Goal: Transaction & Acquisition: Complete application form

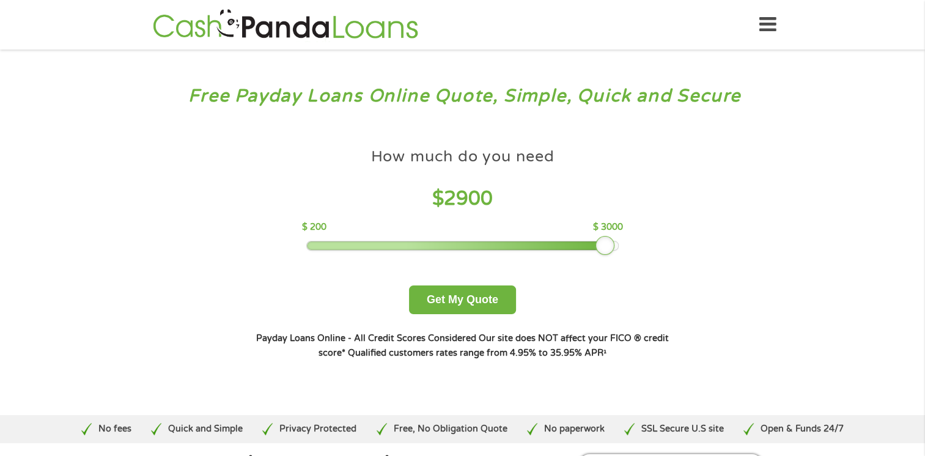
drag, startPoint x: 395, startPoint y: 246, endPoint x: 611, endPoint y: 254, distance: 215.9
click at [611, 254] on div "How much do you need $ 2900 $ 200 $ 3000 Get My Quote" at bounding box center [462, 228] width 428 height 172
click at [450, 295] on button "Get My Quote" at bounding box center [462, 299] width 107 height 29
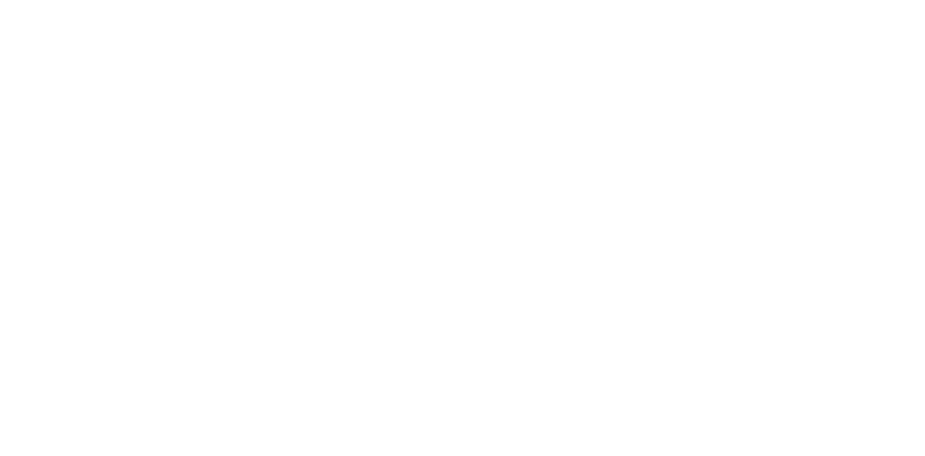
click at [0, 0] on html at bounding box center [0, 0] width 0 height 0
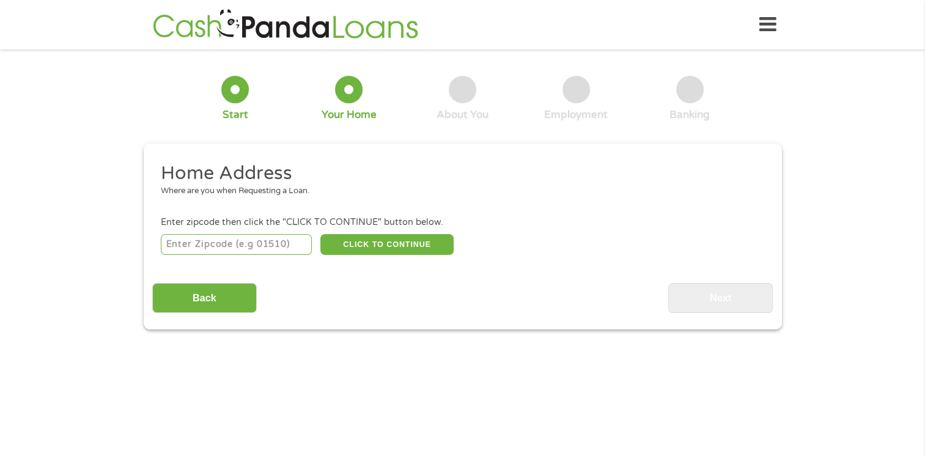
click at [254, 240] on input "number" at bounding box center [236, 244] width 151 height 21
type input "552738"
drag, startPoint x: 205, startPoint y: 246, endPoint x: 164, endPoint y: 248, distance: 41.0
click at [164, 248] on input "552738" at bounding box center [236, 244] width 151 height 21
type input "32738"
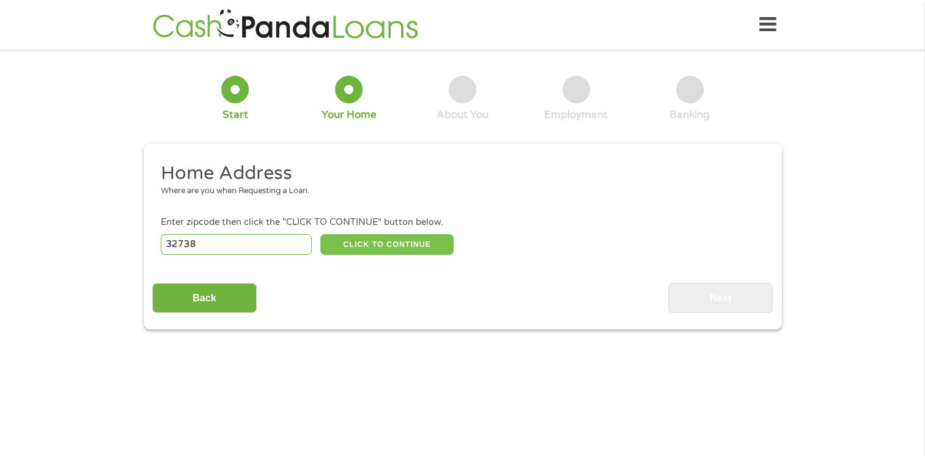
click at [374, 244] on button "CLICK TO CONTINUE" at bounding box center [386, 244] width 133 height 21
type input "32738"
type input "Deltona"
select select "[US_STATE]"
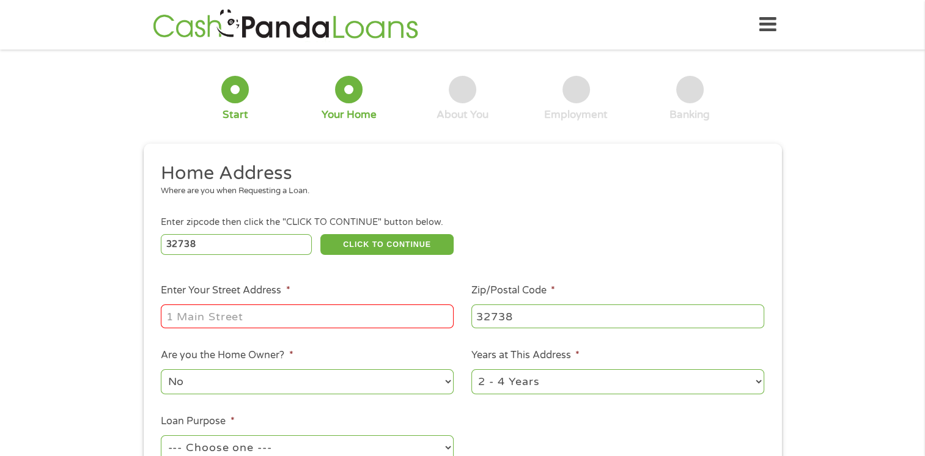
click at [320, 324] on input "Enter Your Street Address *" at bounding box center [307, 315] width 293 height 23
type input "[STREET_ADDRESS]"
drag, startPoint x: 276, startPoint y: 320, endPoint x: 166, endPoint y: 324, distance: 110.1
click at [166, 324] on input "3160 Sonnet Court" at bounding box center [307, 315] width 293 height 23
click at [196, 315] on input "Enter Your Street Address *" at bounding box center [307, 315] width 293 height 23
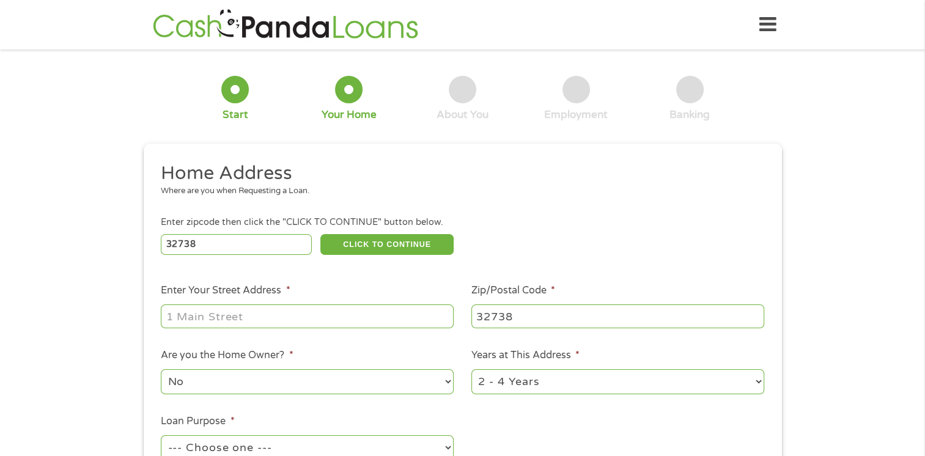
type input "1360 Sonnet Ct, Deltona, FL 32738, USA"
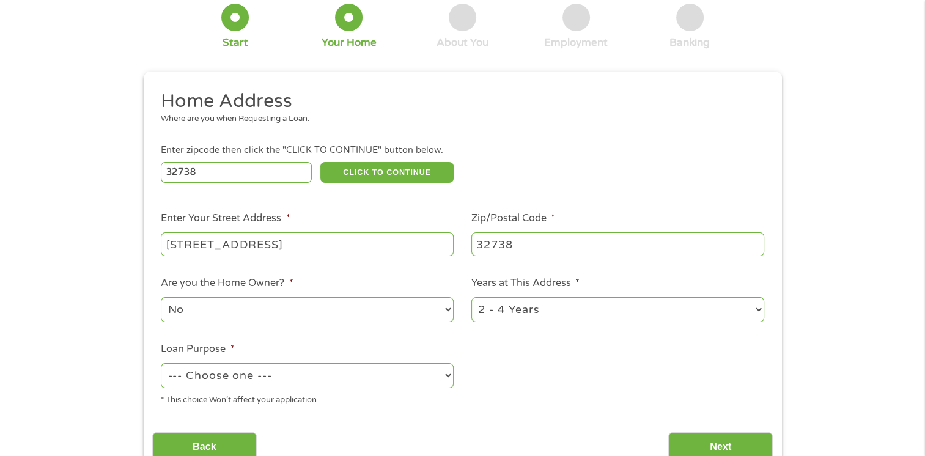
scroll to position [90, 0]
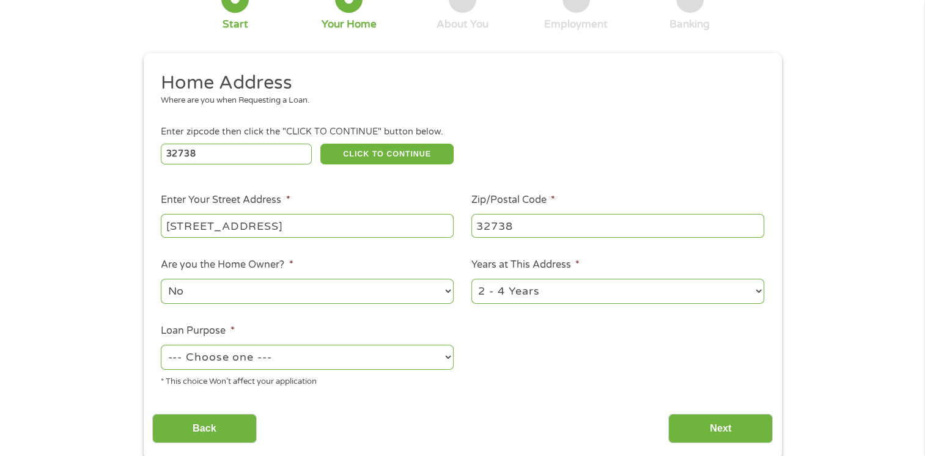
drag, startPoint x: 200, startPoint y: 294, endPoint x: 168, endPoint y: 288, distance: 32.9
click at [168, 288] on select "No Yes" at bounding box center [307, 291] width 293 height 25
select select "yes"
click at [161, 279] on select "No Yes" at bounding box center [307, 291] width 293 height 25
click at [446, 358] on select "--- Choose one --- Pay Bills Debt Consolidation Home Improvement Major Purchase…" at bounding box center [307, 357] width 293 height 25
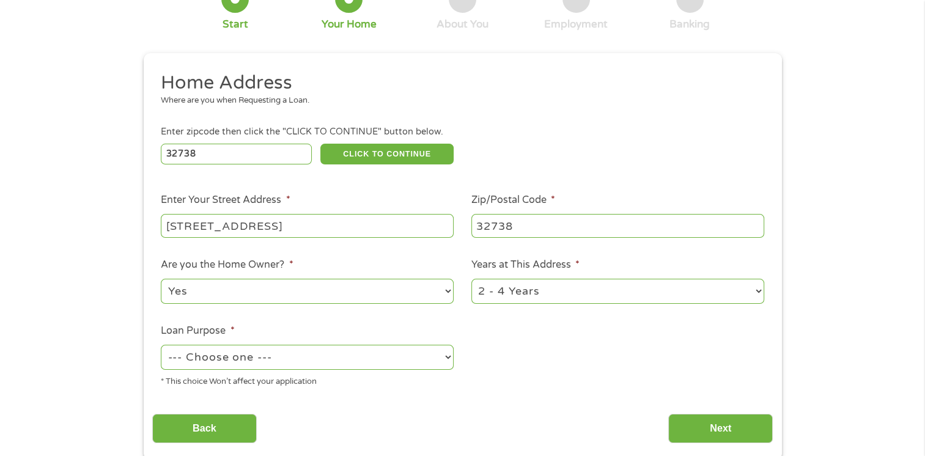
select select "other"
click at [161, 345] on select "--- Choose one --- Pay Bills Debt Consolidation Home Improvement Major Purchase…" at bounding box center [307, 357] width 293 height 25
click at [755, 290] on select "1 Year or less 1 - 2 Years 2 - 4 Years Over 4 Years" at bounding box center [617, 291] width 293 height 25
select select "60months"
click at [471, 279] on select "1 Year or less 1 - 2 Years 2 - 4 Years Over 4 Years" at bounding box center [617, 291] width 293 height 25
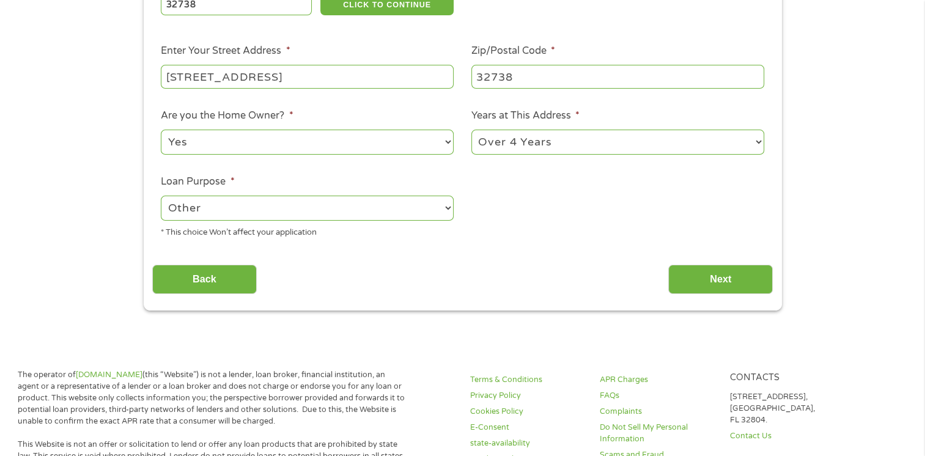
scroll to position [241, 0]
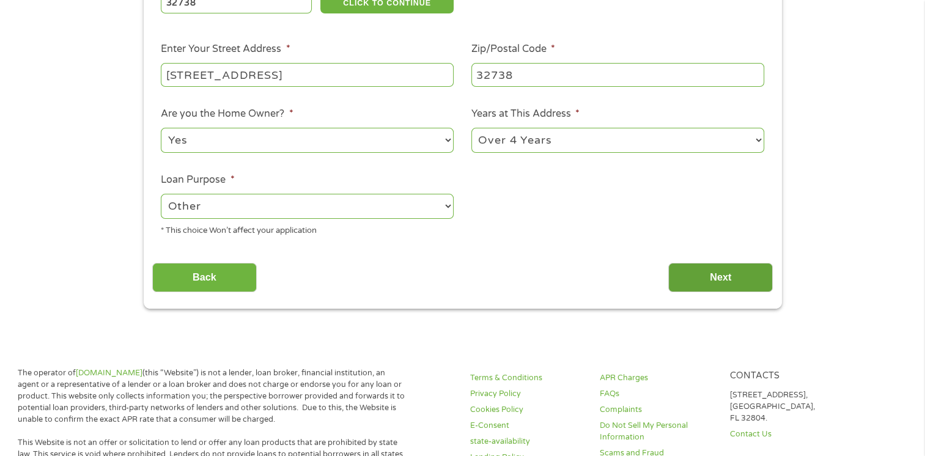
click at [721, 281] on input "Next" at bounding box center [720, 278] width 105 height 30
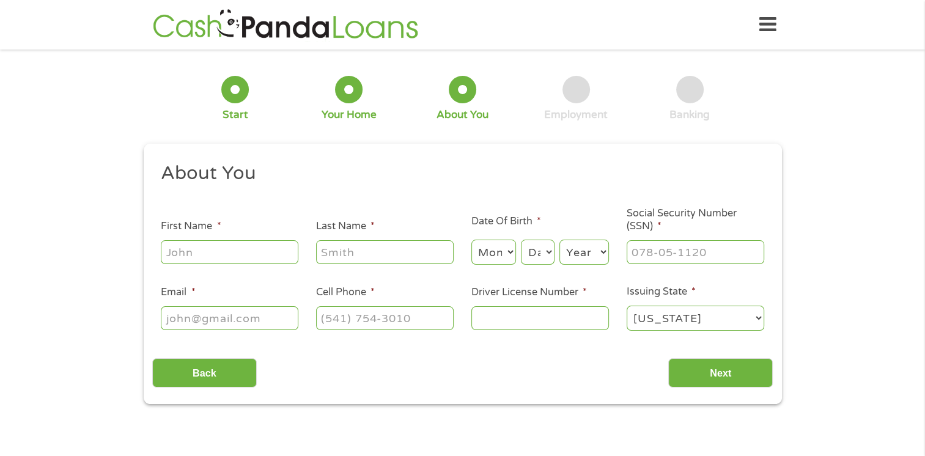
scroll to position [5, 5]
click at [262, 258] on input "First Name *" at bounding box center [230, 251] width 138 height 23
type input "BOBBY"
type input "MORLEN"
select select "11"
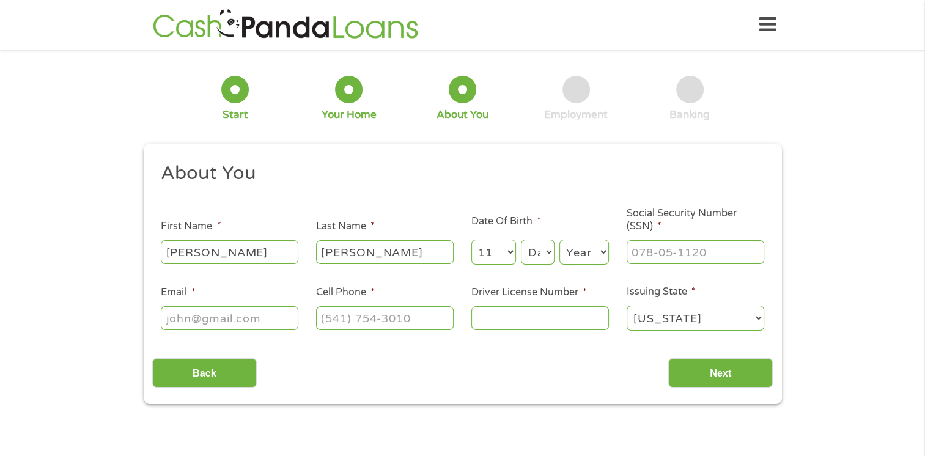
select select "4"
select select "1965"
type input "beverlymorlen0013@gmail.com"
type input "(386) 414-6430"
drag, startPoint x: 278, startPoint y: 319, endPoint x: 167, endPoint y: 320, distance: 110.6
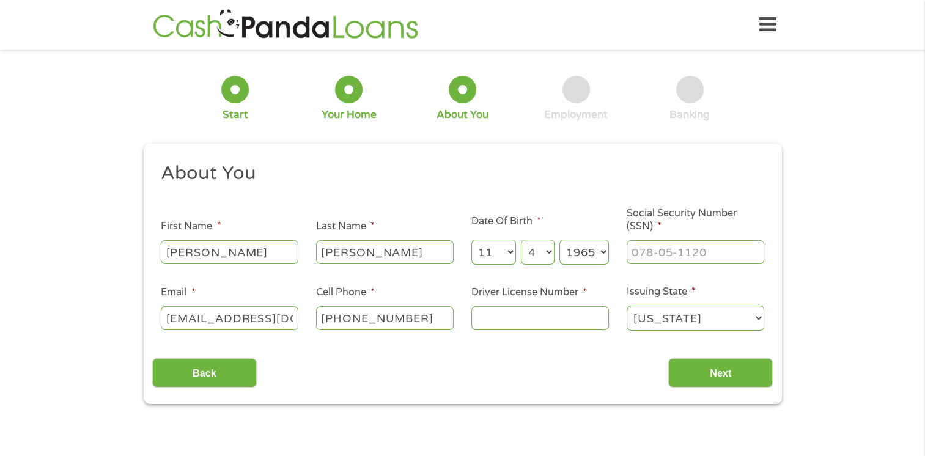
click at [167, 320] on input "beverlymorlen0013@gmail.com" at bounding box center [230, 317] width 138 height 23
type input "b.r.morlen7613@gmail.com"
type input "(386) 450-1612"
click at [550, 319] on input "Driver License Number *" at bounding box center [540, 317] width 138 height 23
type input "M645-076-65-404-0"
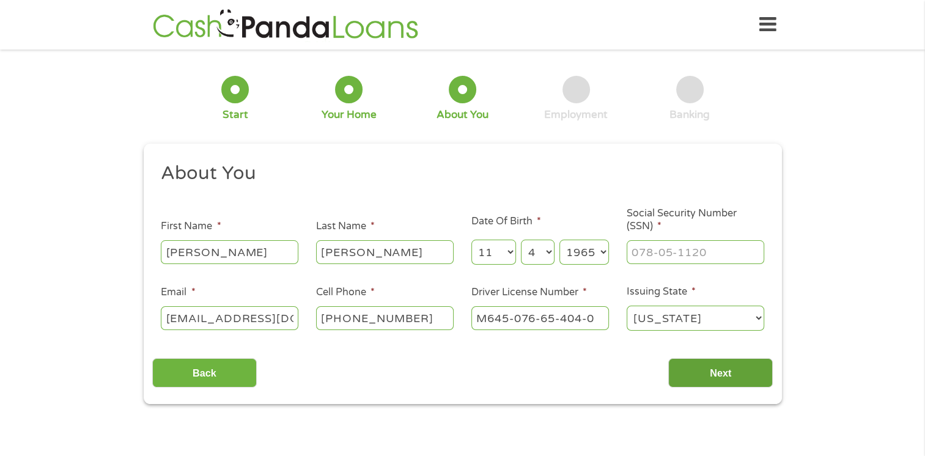
click at [724, 370] on input "Next" at bounding box center [720, 373] width 105 height 30
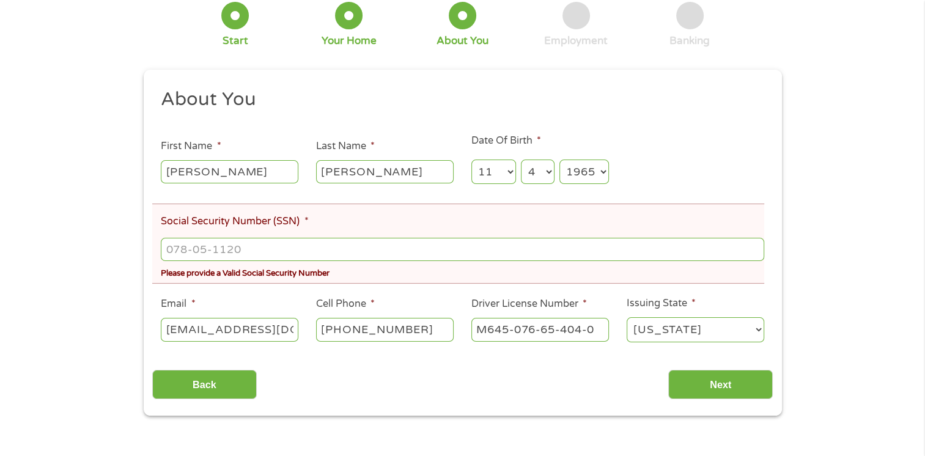
scroll to position [121, 0]
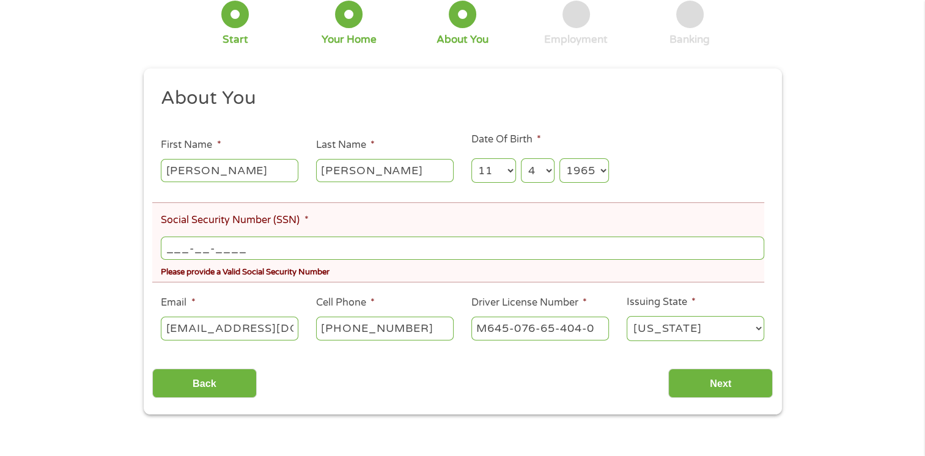
click at [252, 253] on input "___-__-____" at bounding box center [462, 248] width 603 height 23
type input "594-05-0403"
click at [724, 384] on input "Next" at bounding box center [720, 384] width 105 height 30
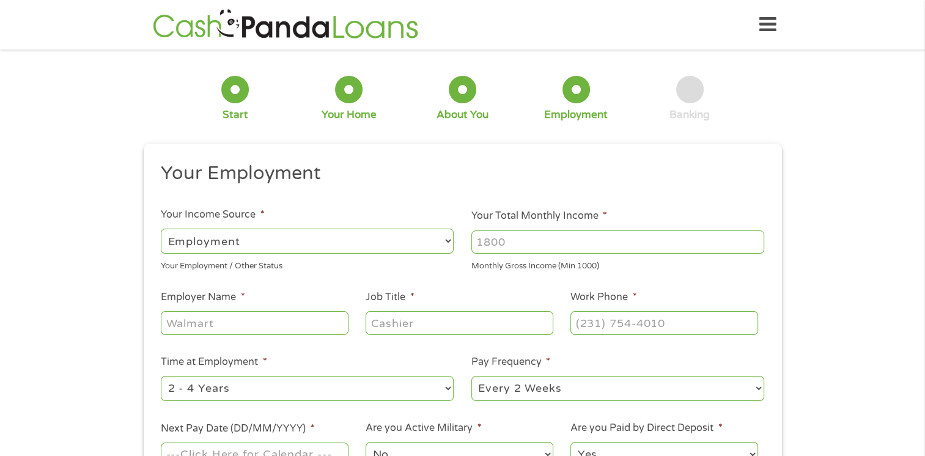
scroll to position [5, 5]
click at [449, 239] on select "--- Choose one --- Employment Self Employed Benefits" at bounding box center [307, 241] width 293 height 25
select select "benefits"
click at [161, 229] on select "--- Choose one --- Employment Self Employed Benefits" at bounding box center [307, 241] width 293 height 25
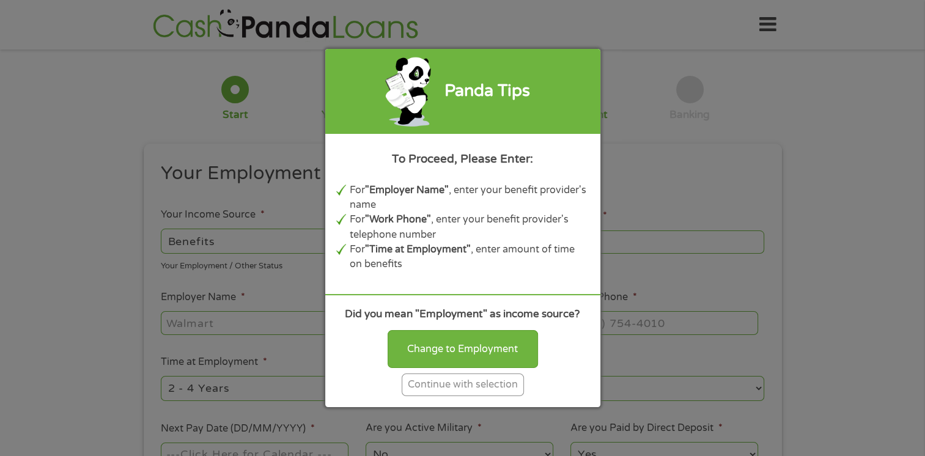
type input "Other"
type input "(386) 450-1612"
click at [471, 381] on div "Continue with selection" at bounding box center [463, 384] width 122 height 23
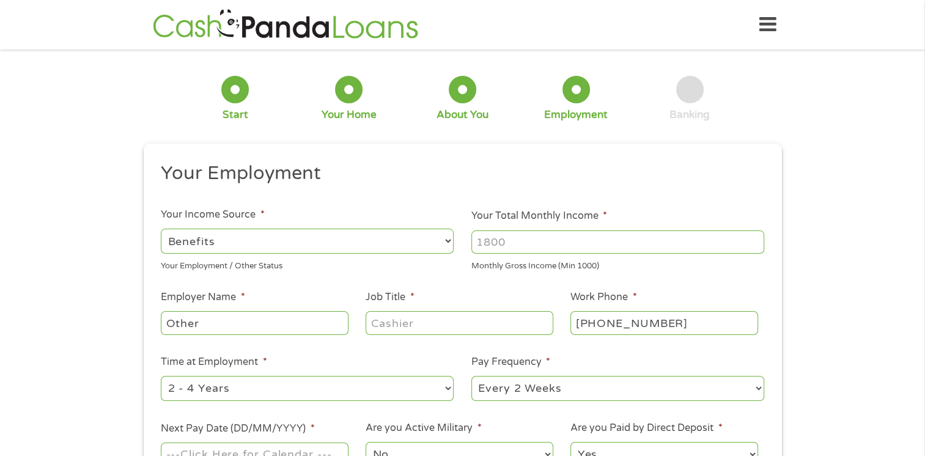
drag, startPoint x: 503, startPoint y: 243, endPoint x: 476, endPoint y: 244, distance: 26.9
click at [476, 244] on input "Your Total Monthly Income *" at bounding box center [617, 241] width 293 height 23
type input "2000"
click at [267, 328] on input "Other" at bounding box center [254, 322] width 187 height 23
type input "OtherSoci"
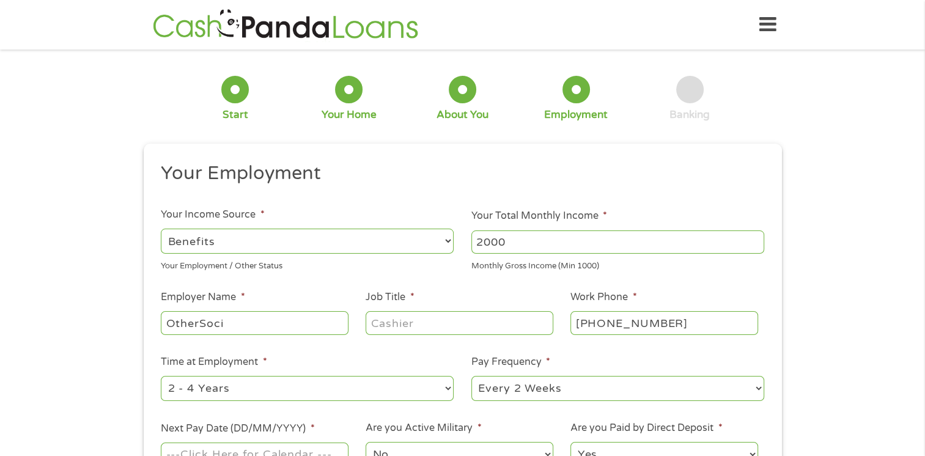
drag, startPoint x: 232, startPoint y: 323, endPoint x: 166, endPoint y: 329, distance: 67.0
click at [166, 329] on input "OtherSoci" at bounding box center [254, 322] width 187 height 23
type input "Social Security"
click at [433, 325] on input "Job Title *" at bounding box center [458, 322] width 187 height 23
drag, startPoint x: 396, startPoint y: 324, endPoint x: 378, endPoint y: 324, distance: 17.7
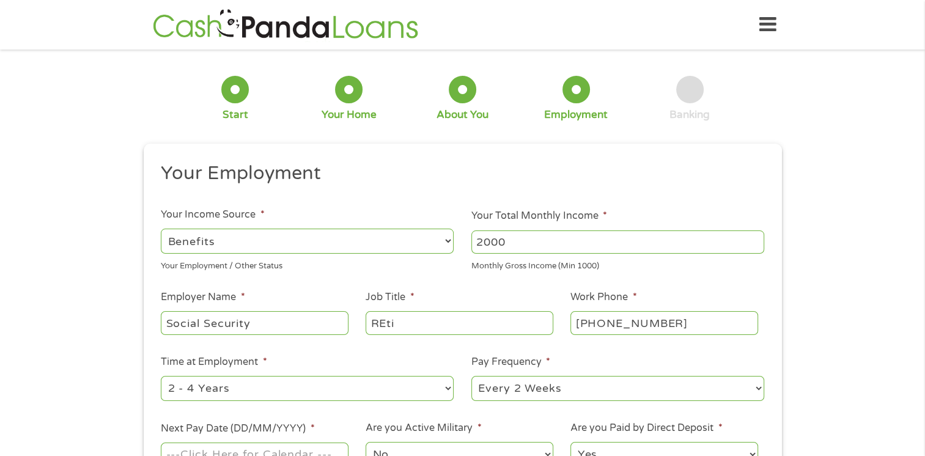
click at [378, 324] on input "REti" at bounding box center [458, 322] width 187 height 23
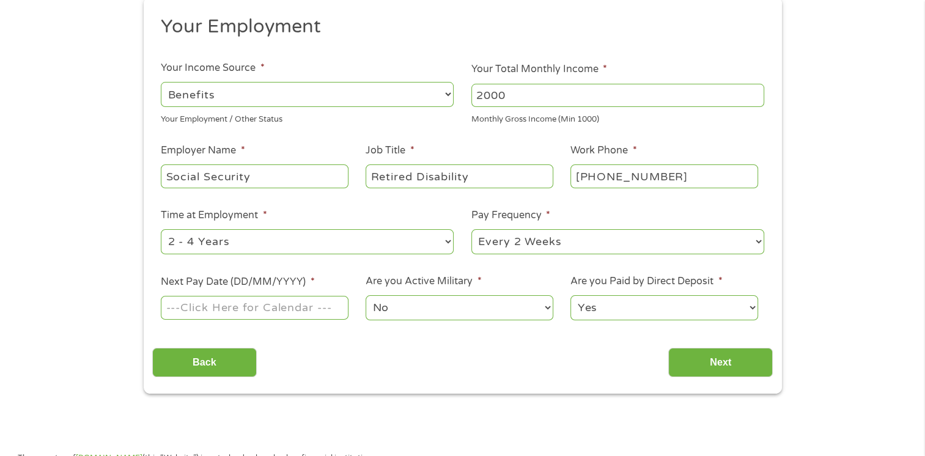
scroll to position [164, 0]
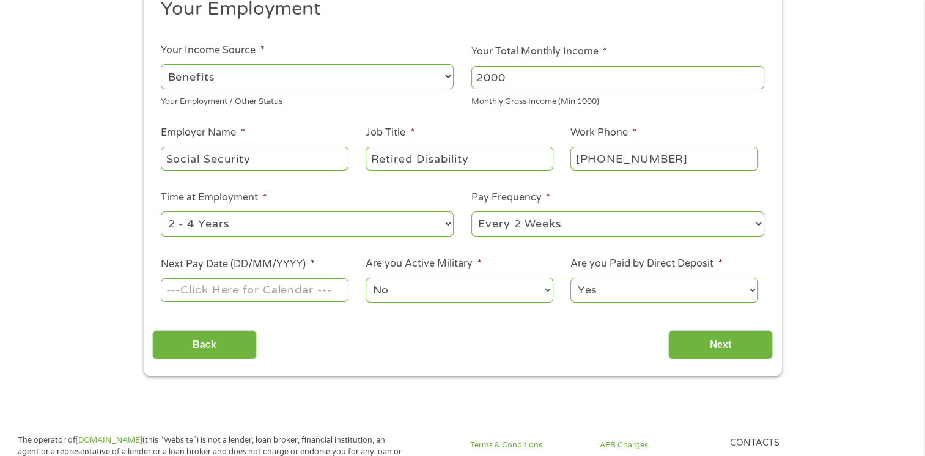
type input "Retired Disability"
click at [446, 219] on select "--- Choose one --- 1 Year or less 1 - 2 Years 2 - 4 Years Over 4 Years" at bounding box center [307, 223] width 293 height 25
select select "60months"
click at [161, 211] on select "--- Choose one --- 1 Year or less 1 - 2 Years 2 - 4 Years Over 4 Years" at bounding box center [307, 223] width 293 height 25
click at [756, 224] on select "--- Choose one --- Every 2 Weeks Every Week Monthly Semi-Monthly" at bounding box center [617, 223] width 293 height 25
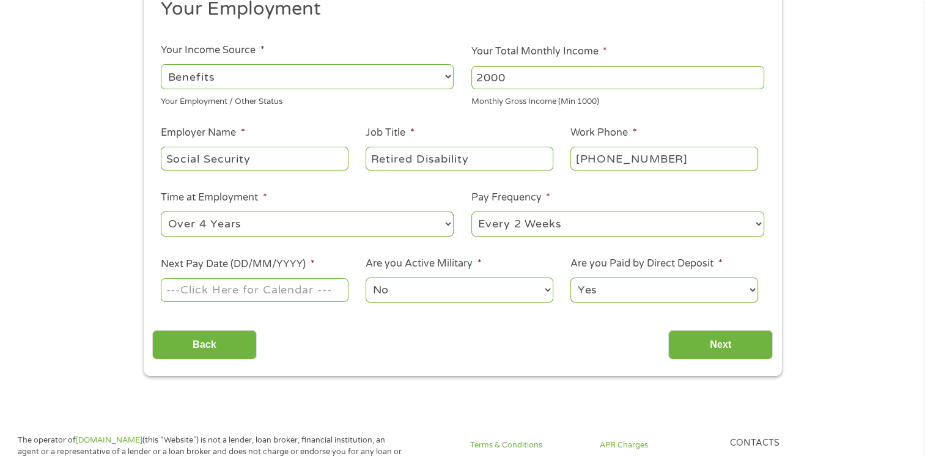
select select "monthly"
click at [471, 211] on select "--- Choose one --- Every 2 Weeks Every Week Monthly Semi-Monthly" at bounding box center [617, 223] width 293 height 25
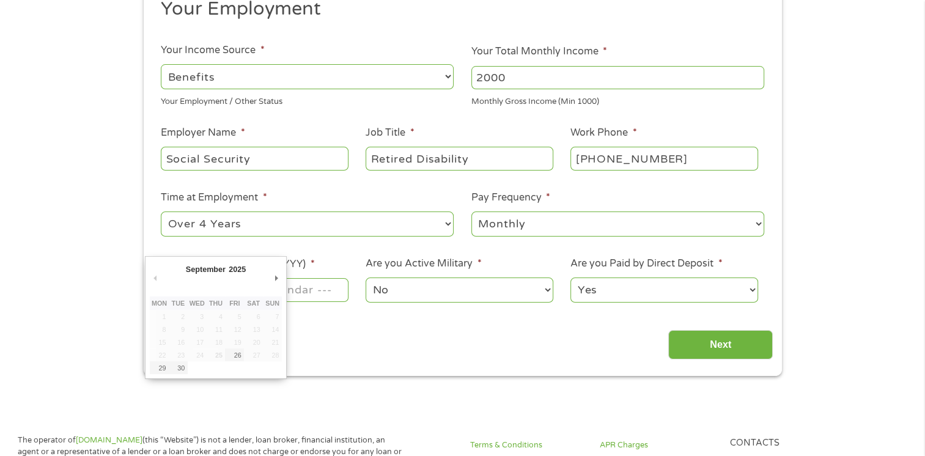
click at [315, 295] on input "Next Pay Date (DD/MM/YYYY) *" at bounding box center [254, 289] width 187 height 23
type input "01/10/2025"
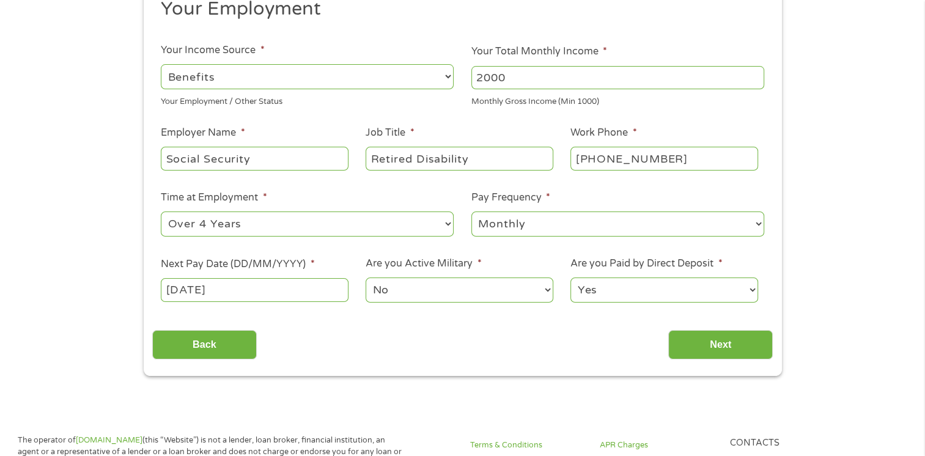
click at [545, 289] on select "No Yes" at bounding box center [458, 289] width 187 height 25
click at [365, 277] on select "No Yes" at bounding box center [458, 289] width 187 height 25
click at [714, 347] on input "Next" at bounding box center [720, 345] width 105 height 30
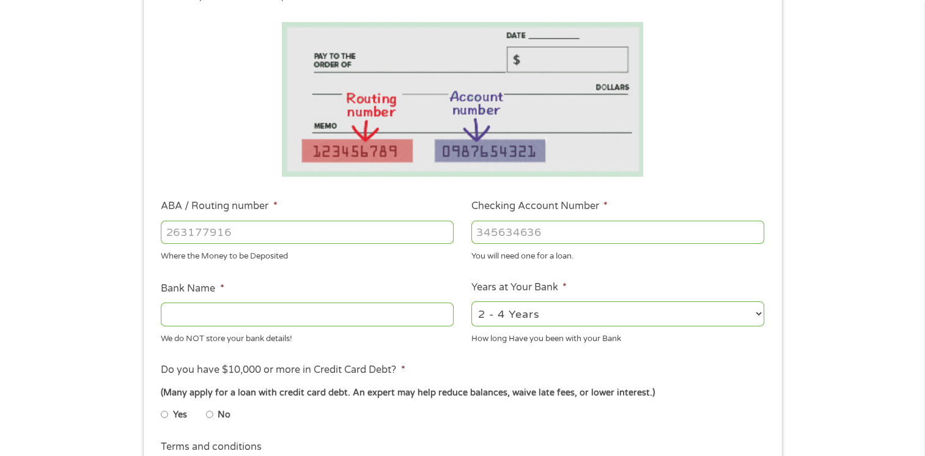
scroll to position [198, 0]
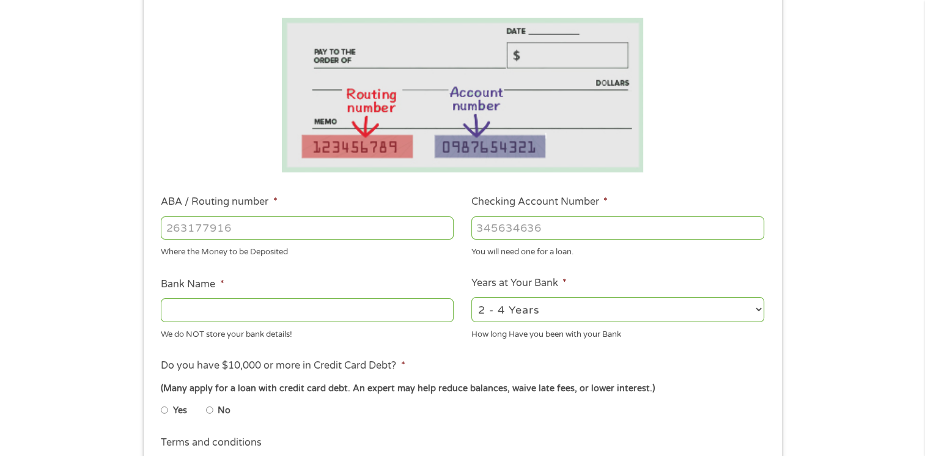
click at [245, 226] on input "ABA / Routing number *" at bounding box center [307, 227] width 293 height 23
type input "263181368"
type input "FAIRWINDS CREDIT UNION"
type input "263181368"
click at [572, 227] on input "Checking Account Number *" at bounding box center [617, 227] width 293 height 23
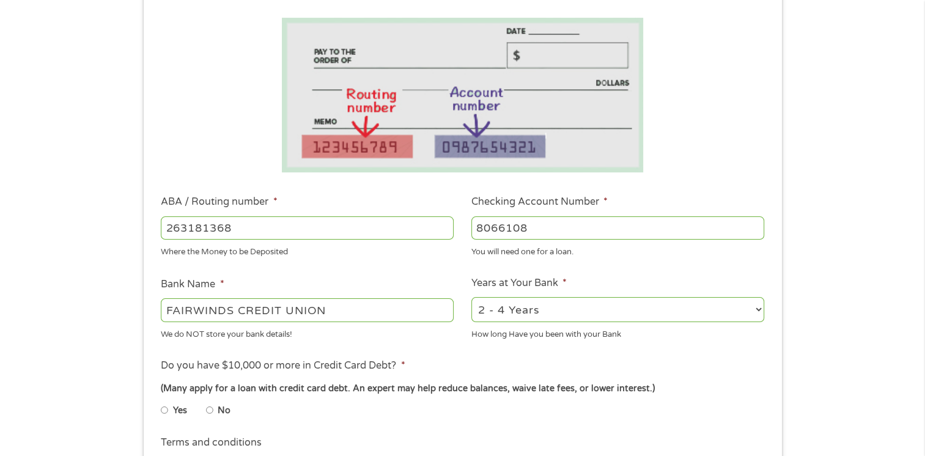
click at [524, 224] on input "8066108" at bounding box center [617, 227] width 293 height 23
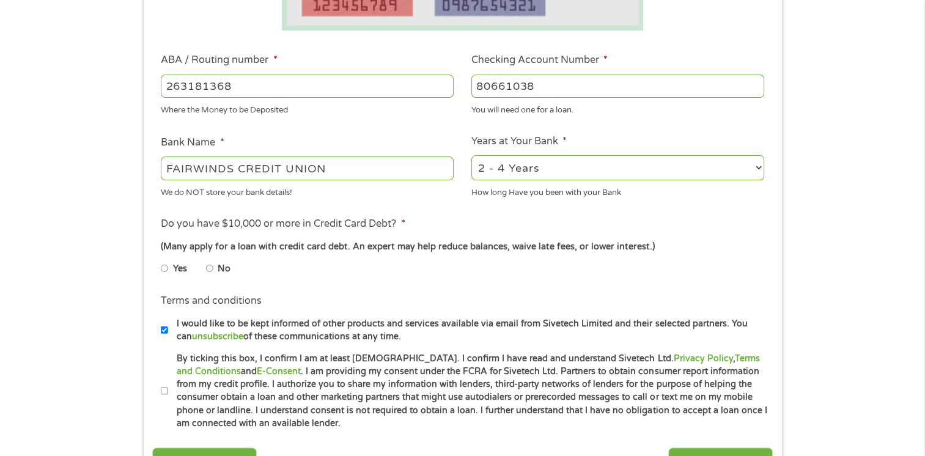
scroll to position [344, 0]
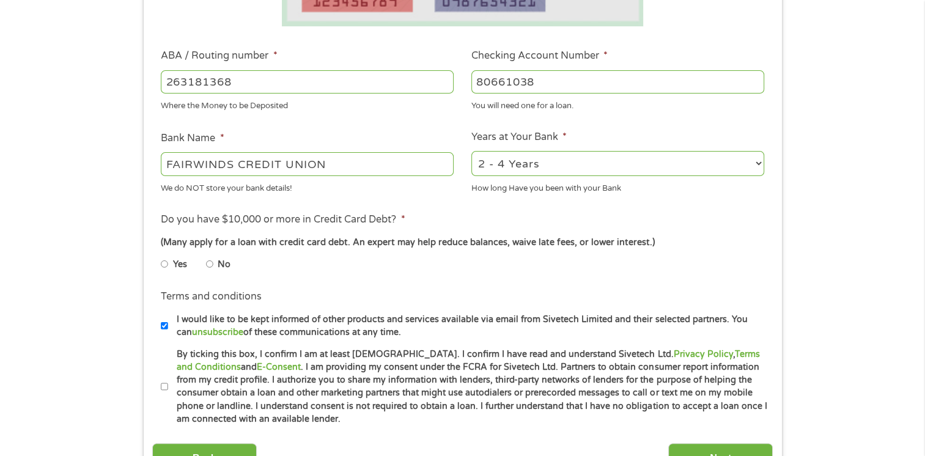
type input "80661038"
click at [757, 161] on select "2 - 4 Years 6 - 12 Months 1 - 2 Years Over 4 Years" at bounding box center [617, 163] width 293 height 25
select select "24months"
click at [471, 152] on select "2 - 4 Years 6 - 12 Months 1 - 2 Years Over 4 Years" at bounding box center [617, 163] width 293 height 25
click at [208, 263] on input "No" at bounding box center [209, 264] width 7 height 20
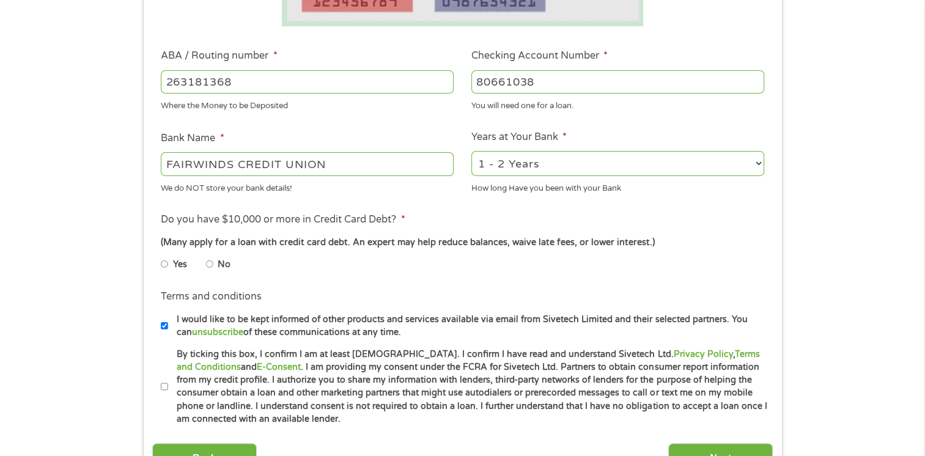
radio input "true"
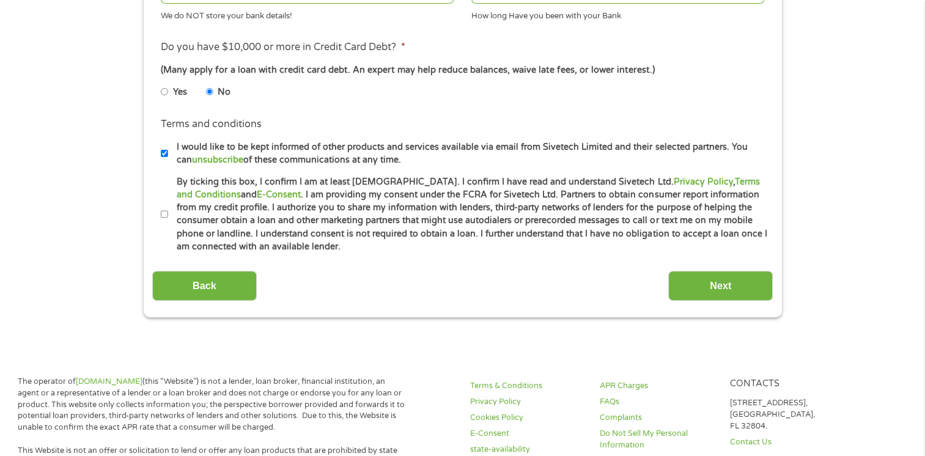
scroll to position [528, 0]
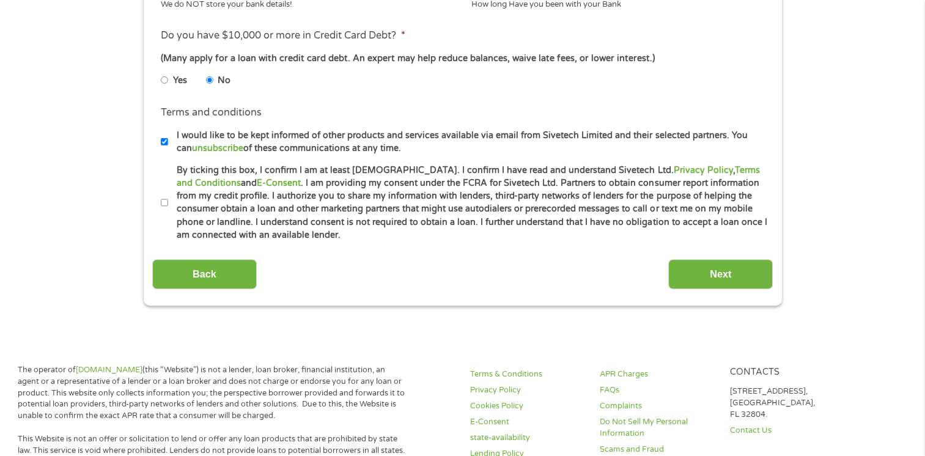
click at [166, 202] on input "By ticking this box, I confirm I am at least 18 years old. I confirm I have rea…" at bounding box center [164, 203] width 7 height 20
checkbox input "true"
click at [721, 274] on input "Next" at bounding box center [720, 274] width 105 height 30
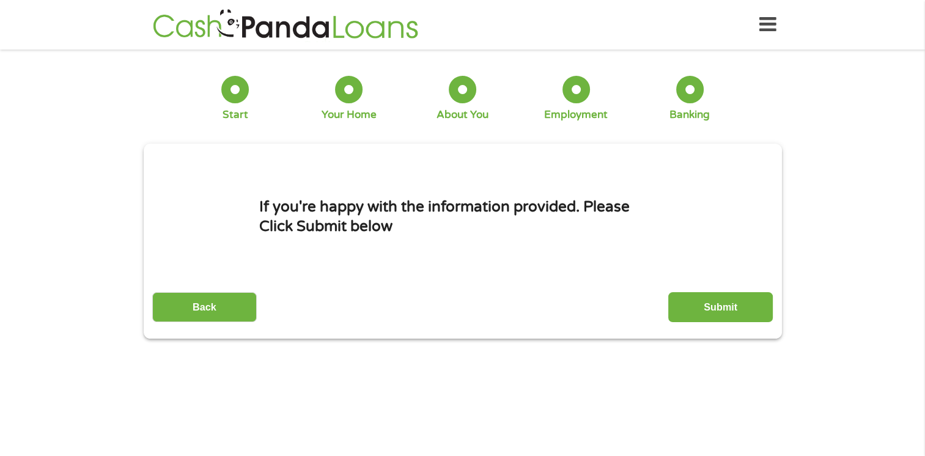
scroll to position [5, 5]
click at [725, 305] on input "Submit" at bounding box center [720, 307] width 105 height 30
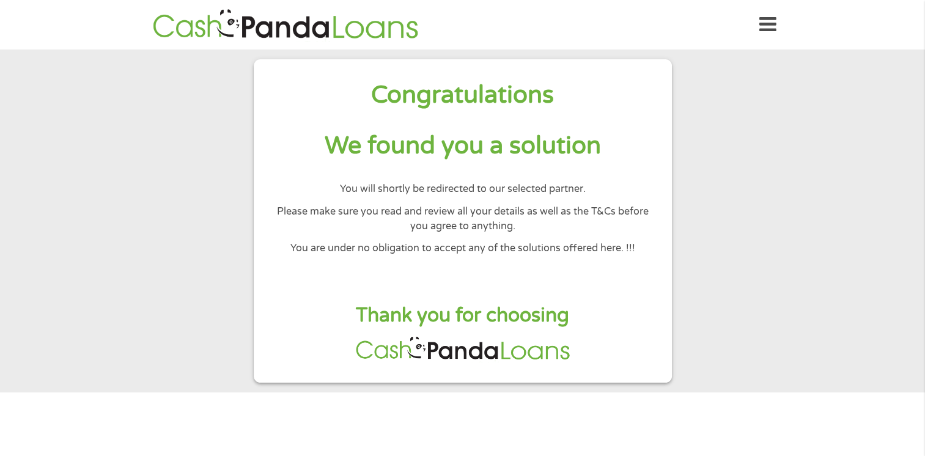
scroll to position [39, 0]
